Goal: Information Seeking & Learning: Learn about a topic

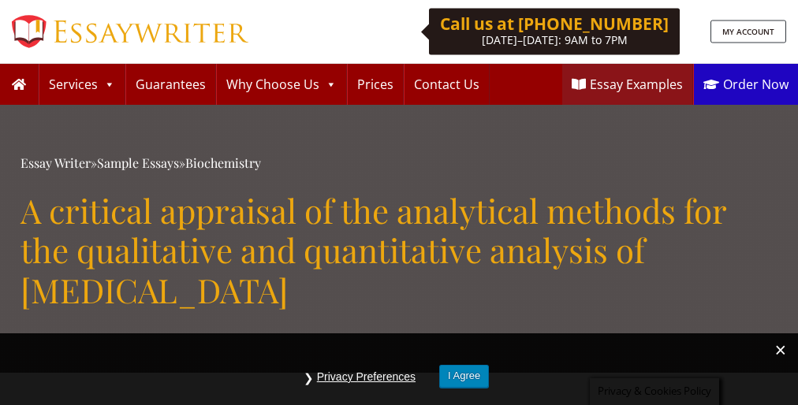
click at [399, 203] on h1 "A critical appraisal of the analytical methods for the qualitative and quantita…" at bounding box center [399, 250] width 757 height 119
click at [464, 376] on button "I Agree" at bounding box center [464, 376] width 50 height 23
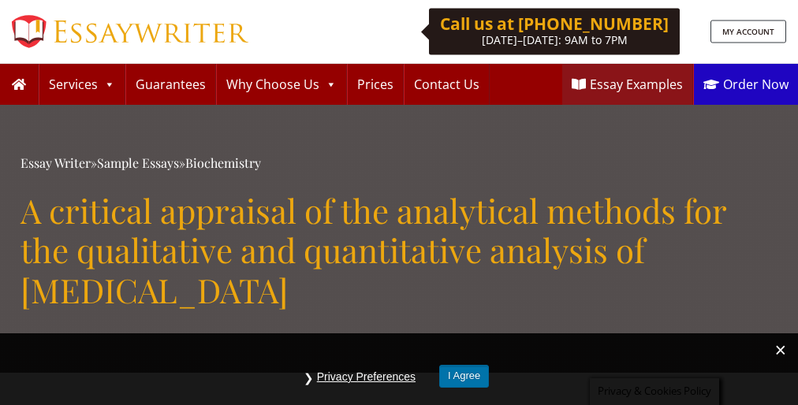
click at [464, 376] on button "I Agree" at bounding box center [464, 376] width 50 height 23
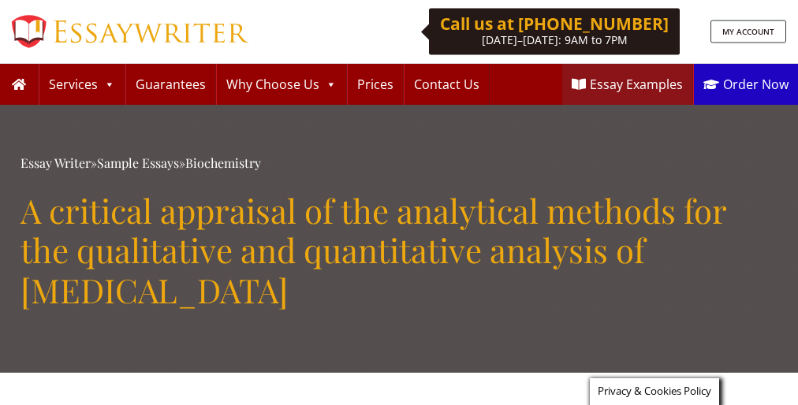
click at [399, 203] on h1 "A critical appraisal of the analytical methods for the qualitative and quantita…" at bounding box center [399, 250] width 757 height 119
click at [652, 392] on span "Privacy & Cookies Policy" at bounding box center [655, 391] width 114 height 14
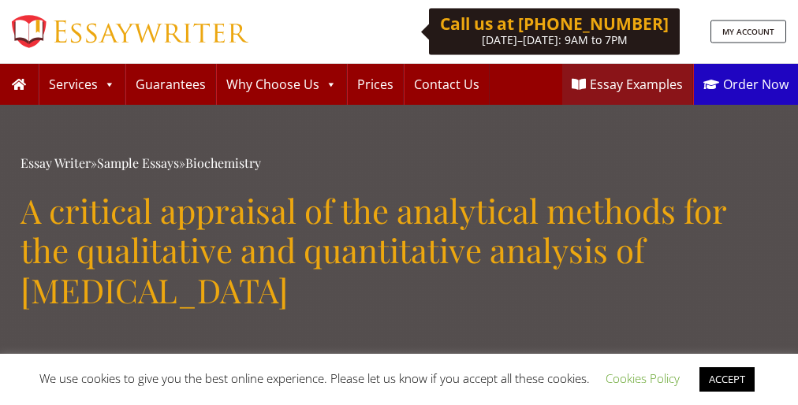
click at [399, 203] on h1 "A critical appraisal of the analytical methods for the qualitative and quantita…" at bounding box center [399, 250] width 757 height 119
